Goal: Task Accomplishment & Management: Complete application form

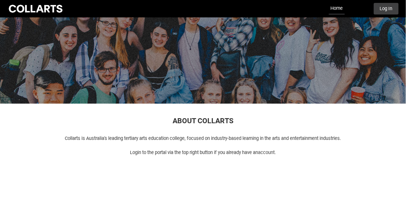
scroll to position [32, 0]
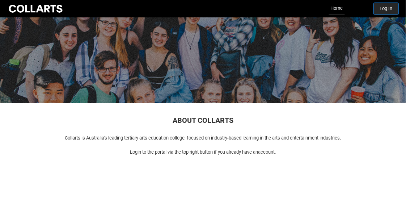
click at [382, 7] on button "Log In" at bounding box center [386, 9] width 25 height 12
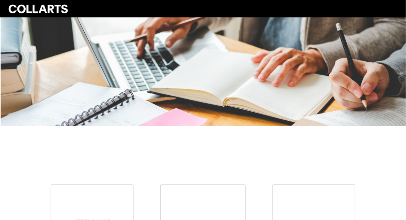
click at [200, 87] on div at bounding box center [203, 71] width 406 height 109
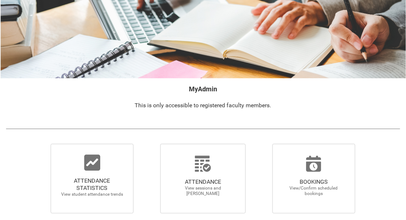
scroll to position [50, 0]
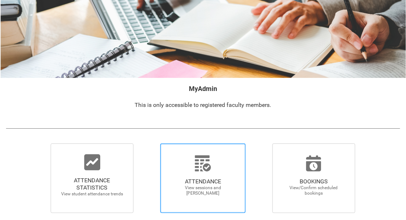
click at [204, 163] on icon at bounding box center [203, 163] width 16 height 16
click at [150, 143] on input "ATTENDANCE View sessions and mark attendance" at bounding box center [150, 143] width 0 height 0
radio input "true"
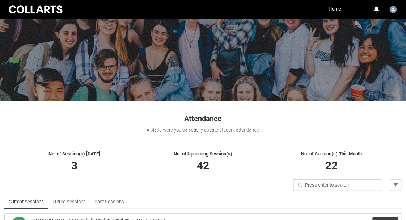
scroll to position [134, 0]
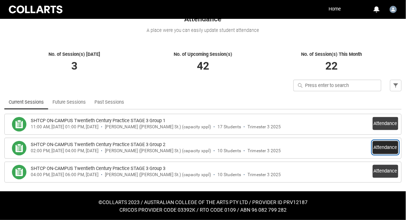
click at [377, 145] on button "Attendance" at bounding box center [386, 147] width 26 height 13
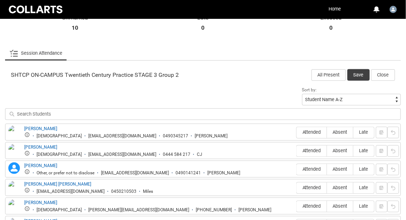
scroll to position [191, 0]
click at [328, 74] on button "All Present" at bounding box center [329, 76] width 34 height 12
radio input "true"
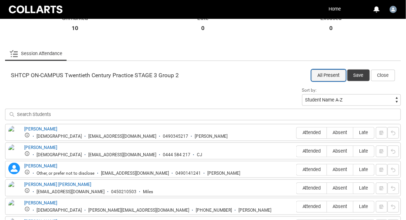
radio input "true"
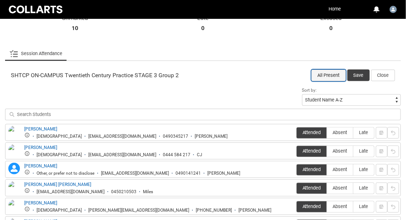
radio input "true"
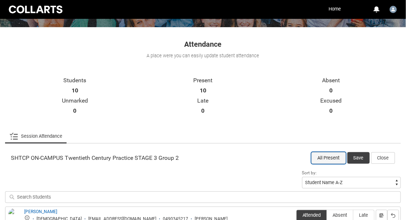
scroll to position [110, 0]
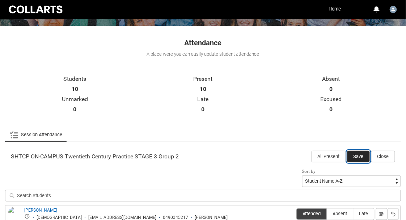
click at [351, 158] on button "Save" at bounding box center [359, 157] width 22 height 12
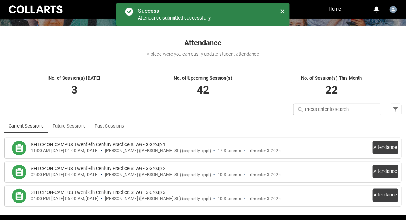
click at [293, 112] on div "Quick search Filter" at bounding box center [203, 111] width 406 height 15
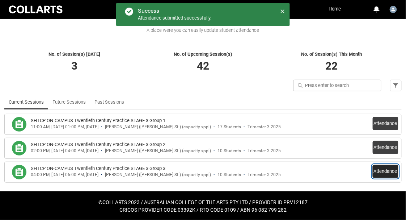
click at [381, 167] on button "Attendance" at bounding box center [386, 171] width 26 height 13
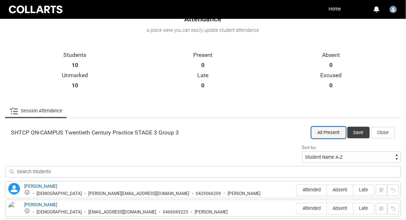
click at [334, 127] on button "All Present" at bounding box center [329, 133] width 34 height 12
radio input "true"
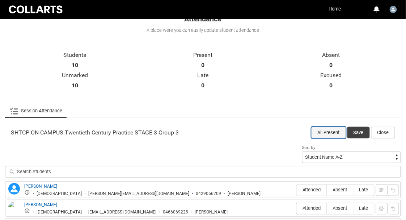
radio input "true"
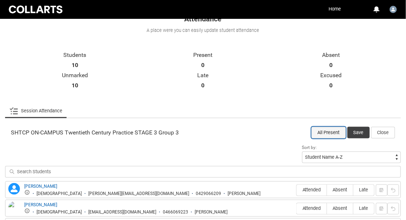
radio input "true"
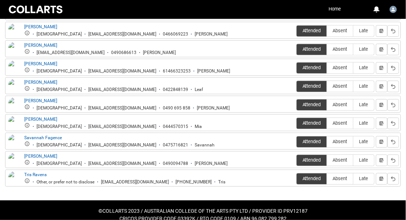
scroll to position [311, 0]
click at [347, 161] on span "Absent" at bounding box center [340, 159] width 26 height 5
click at [327, 160] on input "Absent" at bounding box center [327, 160] width 0 height 0
type lightning-radio-group "Absent"
radio input "true"
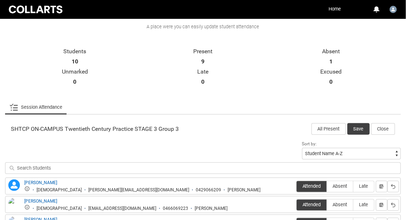
scroll to position [137, 0]
click at [354, 123] on button "Save" at bounding box center [359, 129] width 22 height 12
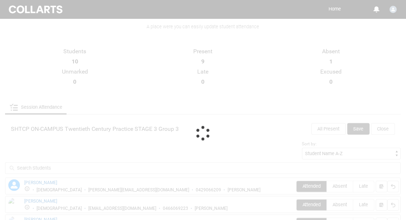
scroll to position [134, 0]
